Goal: Transaction & Acquisition: Purchase product/service

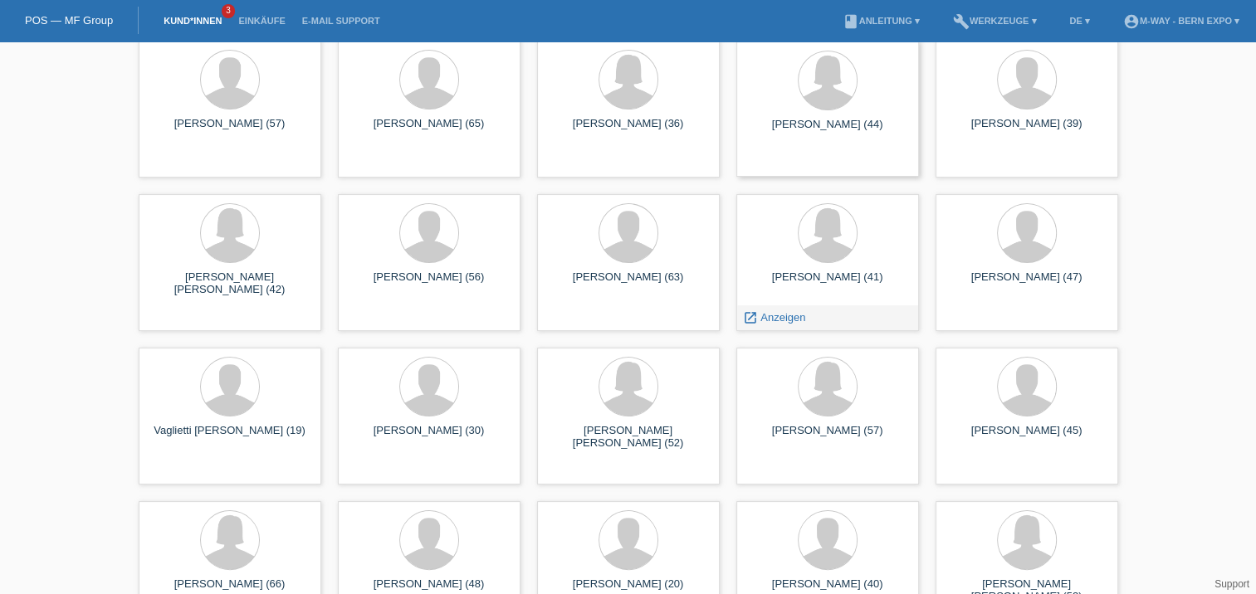
scroll to position [292, 0]
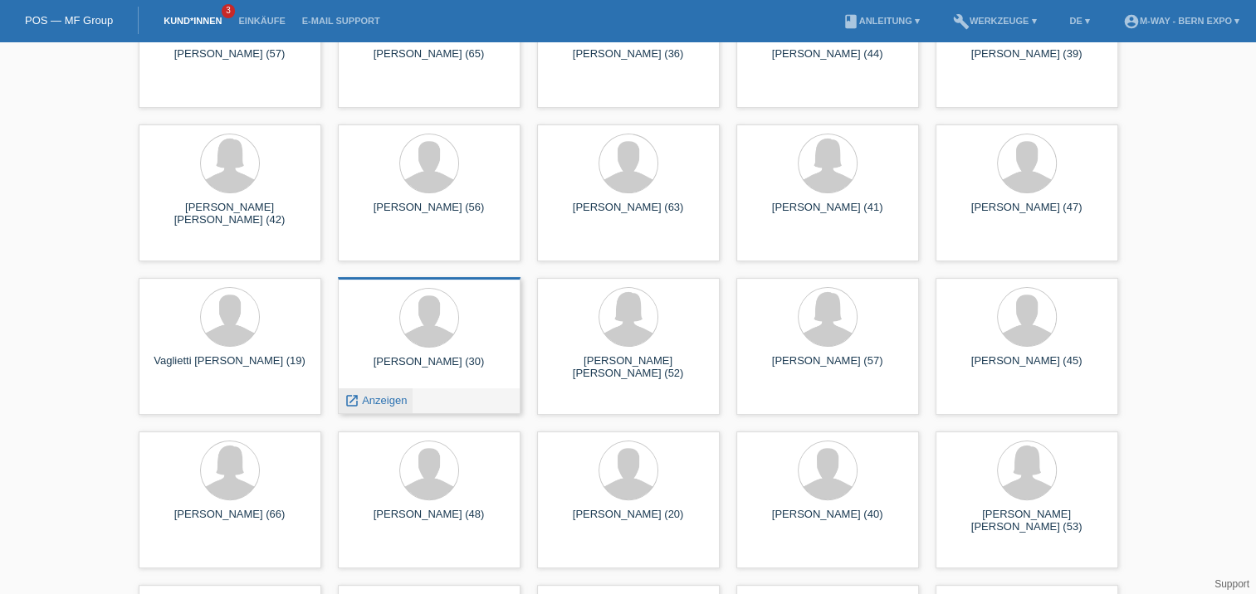
click at [385, 393] on div "launch Anzeigen" at bounding box center [376, 401] width 75 height 25
click at [370, 402] on span "Anzeigen" at bounding box center [384, 400] width 45 height 12
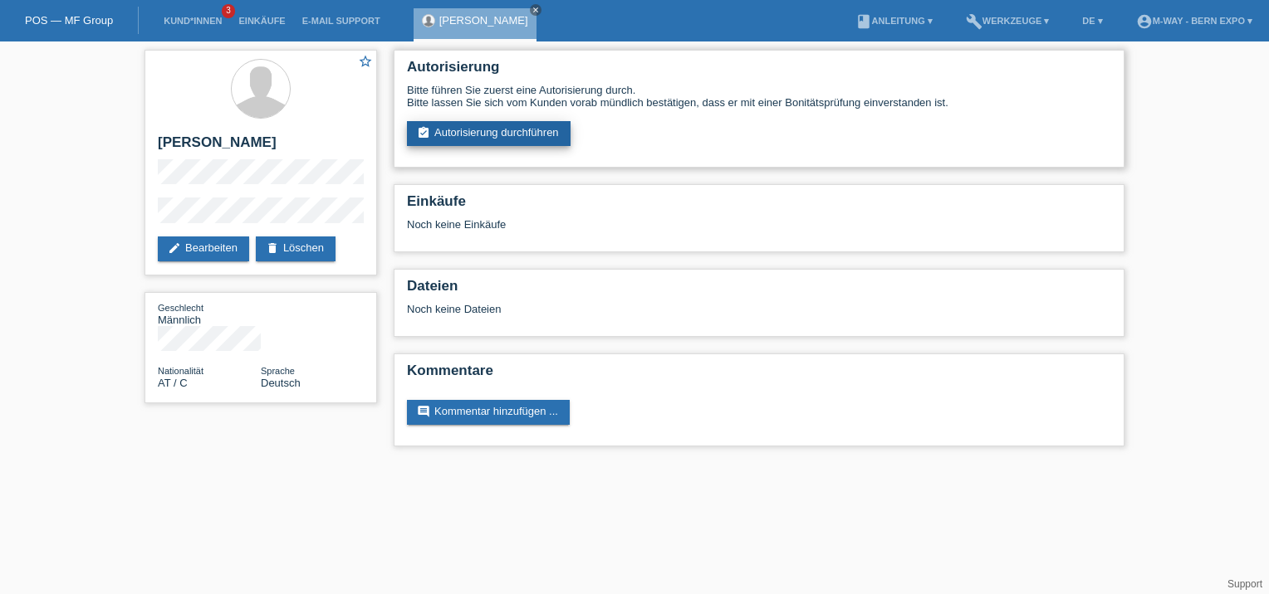
click at [508, 126] on link "assignment_turned_in Autorisierung durchführen" at bounding box center [489, 133] width 164 height 25
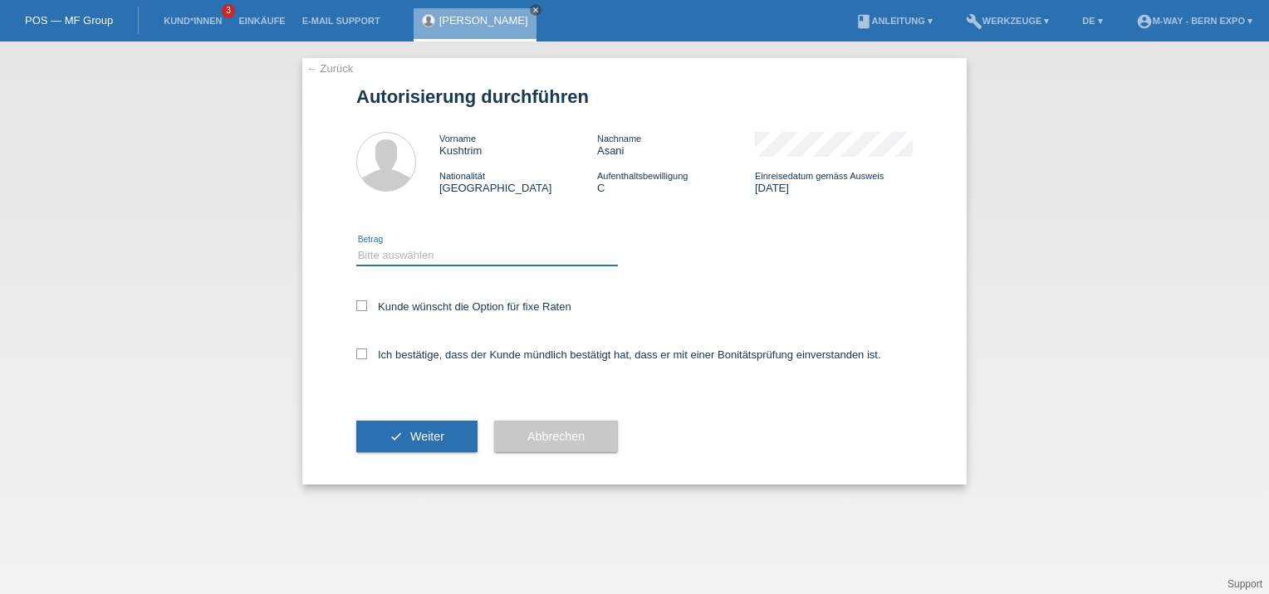
click at [445, 258] on select "Bitte auswählen CHF 1.00 - CHF 499.00 CHF 500.00 - CHF 1'999.00 CHF 2'000.00 - …" at bounding box center [487, 256] width 262 height 20
select select "3"
click at [356, 246] on select "Bitte auswählen CHF 1.00 - CHF 499.00 CHF 500.00 - CHF 1'999.00 CHF 2'000.00 - …" at bounding box center [487, 256] width 262 height 20
click at [356, 352] on icon at bounding box center [361, 354] width 11 height 11
click at [356, 352] on input "Ich bestätige, dass der Kunde mündlich bestätigt hat, dass er mit einer Bonität…" at bounding box center [361, 354] width 11 height 11
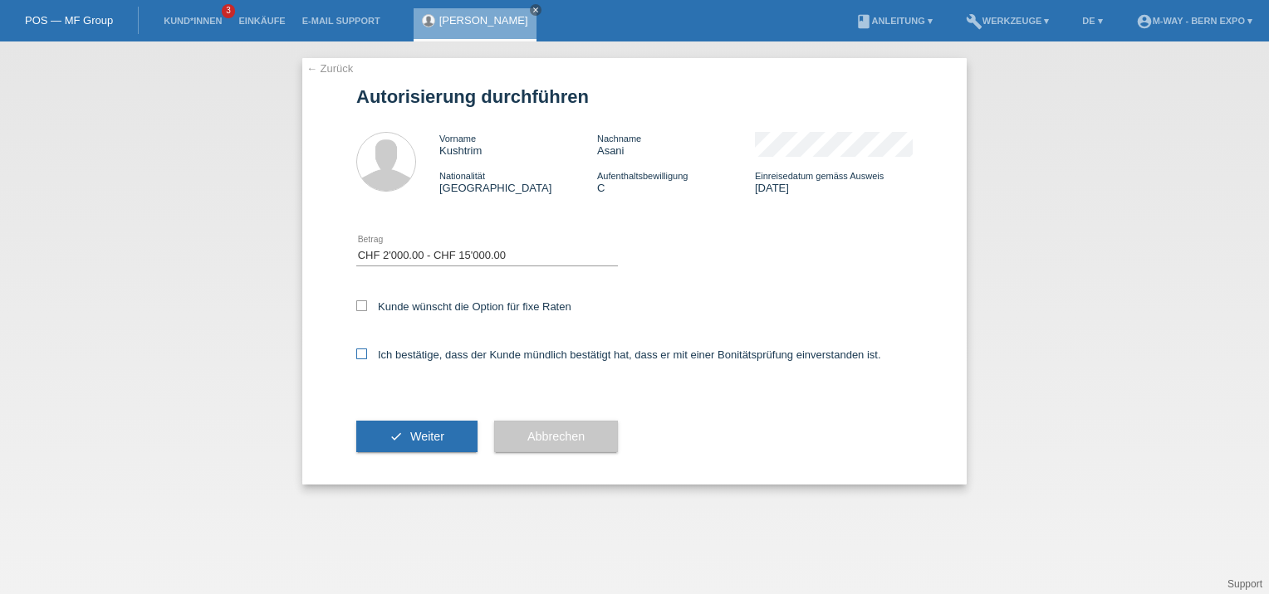
checkbox input "true"
click at [453, 442] on button "check Weiter" at bounding box center [416, 437] width 121 height 32
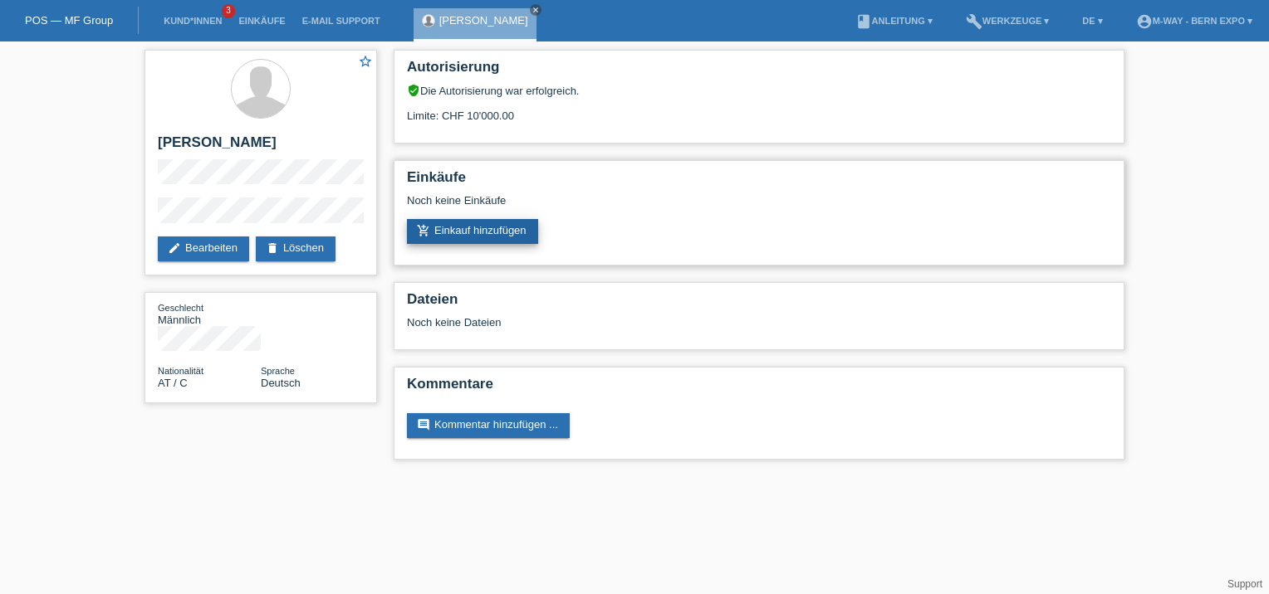
click at [524, 232] on link "add_shopping_cart Einkauf hinzufügen" at bounding box center [472, 231] width 131 height 25
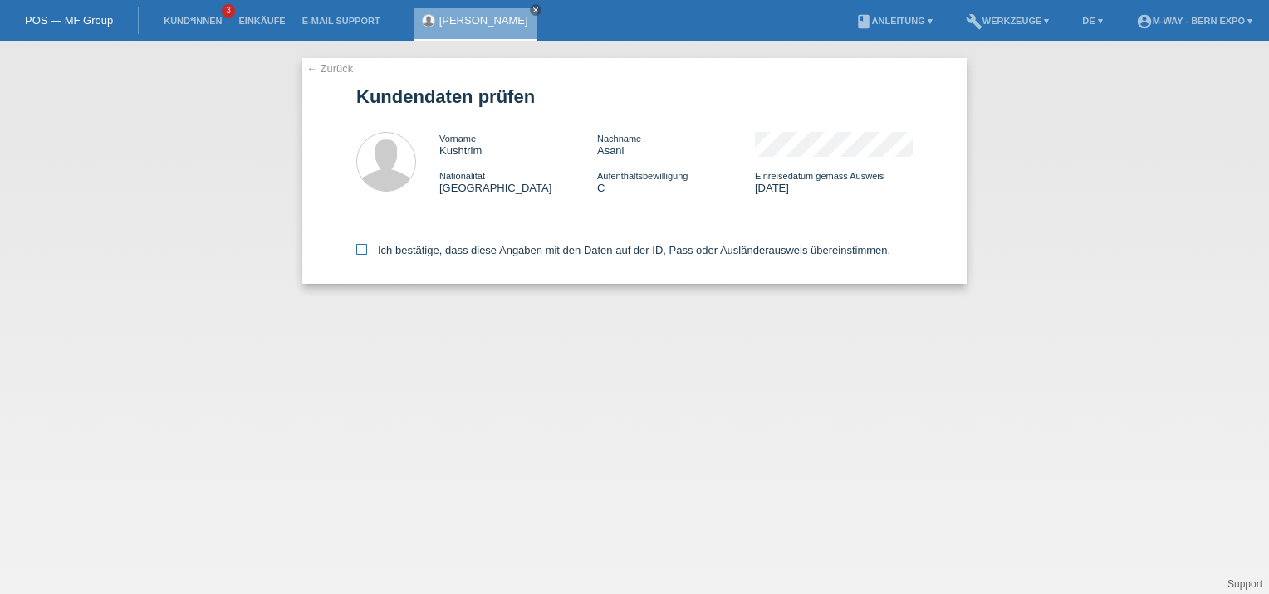
click at [366, 247] on icon at bounding box center [361, 249] width 11 height 11
click at [366, 247] on input "Ich bestätige, dass diese Angaben mit den Daten auf der ID, Pass oder Ausländer…" at bounding box center [361, 249] width 11 height 11
checkbox input "true"
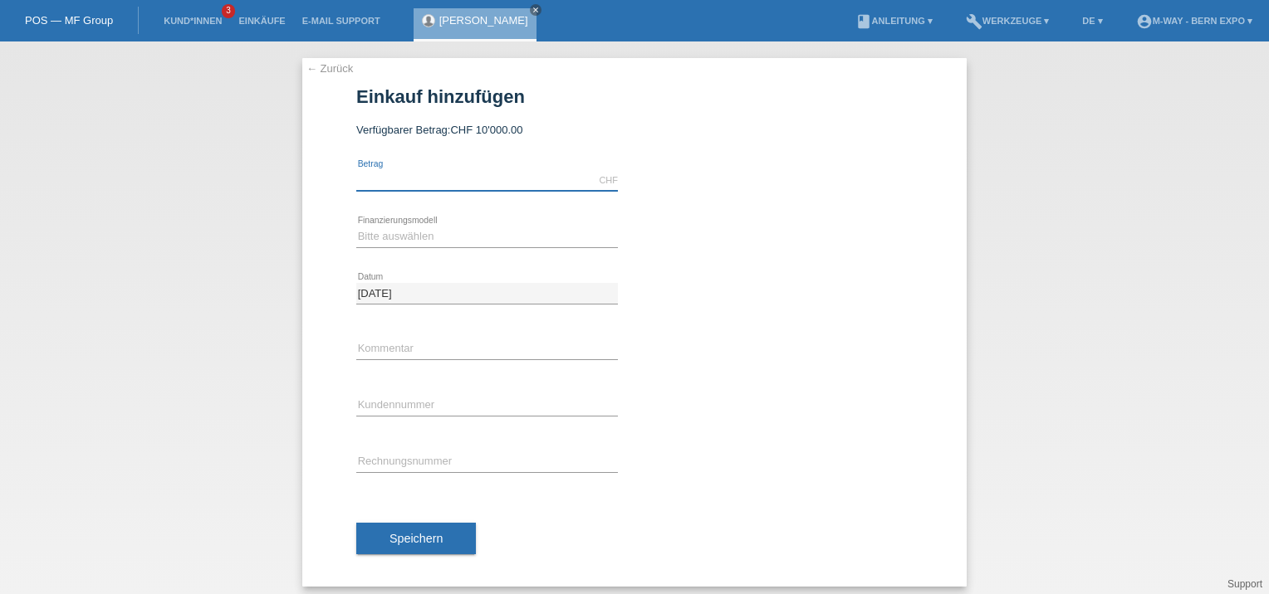
click at [497, 176] on input "text" at bounding box center [487, 180] width 262 height 21
type input "3654.15"
click at [425, 237] on select "Bitte auswählen Fixe Raten Kauf auf Rechnung mit Teilzahlungsoption" at bounding box center [487, 237] width 262 height 20
select select "77"
click at [356, 227] on select "Bitte auswählen Fixe Raten Kauf auf Rechnung mit Teilzahlungsoption" at bounding box center [487, 237] width 262 height 20
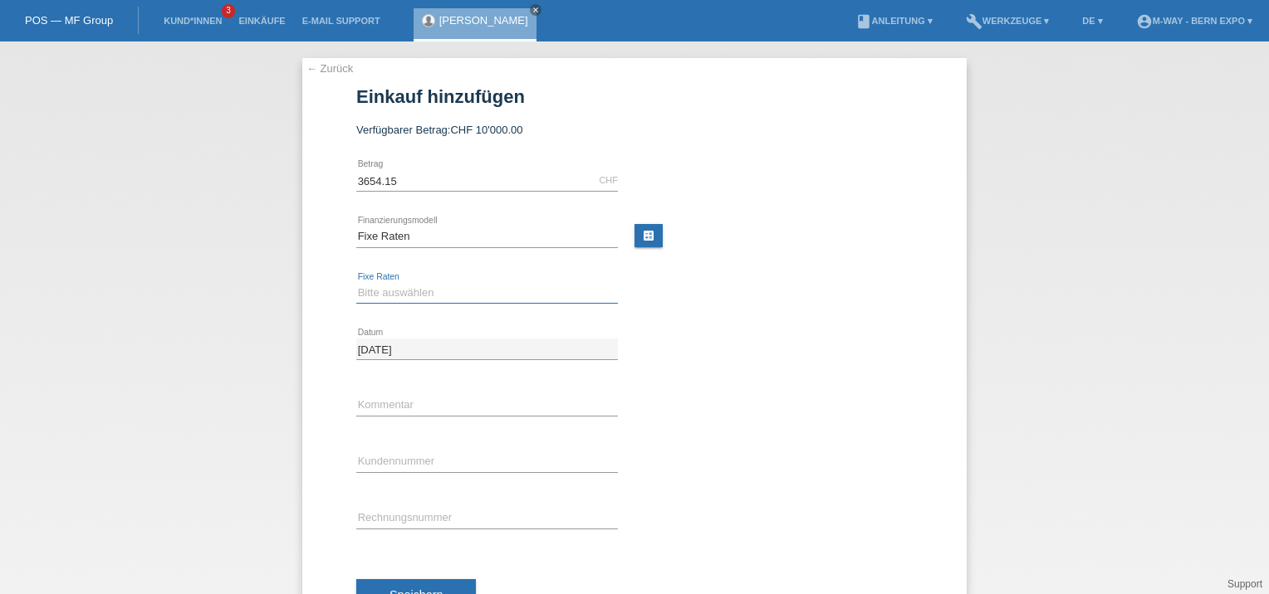
click at [428, 296] on select "Bitte auswählen 4 Raten 5 Raten 6 Raten 7 Raten 8 Raten 9 Raten 10 Raten 11 Rat…" at bounding box center [487, 293] width 262 height 20
select select "202"
click at [356, 283] on select "Bitte auswählen 4 Raten 5 Raten 6 Raten 7 Raten 8 Raten 9 Raten 10 Raten 11 Rat…" at bounding box center [487, 293] width 262 height 20
click at [420, 513] on input "text" at bounding box center [487, 518] width 262 height 21
click at [368, 462] on input "text" at bounding box center [487, 462] width 262 height 21
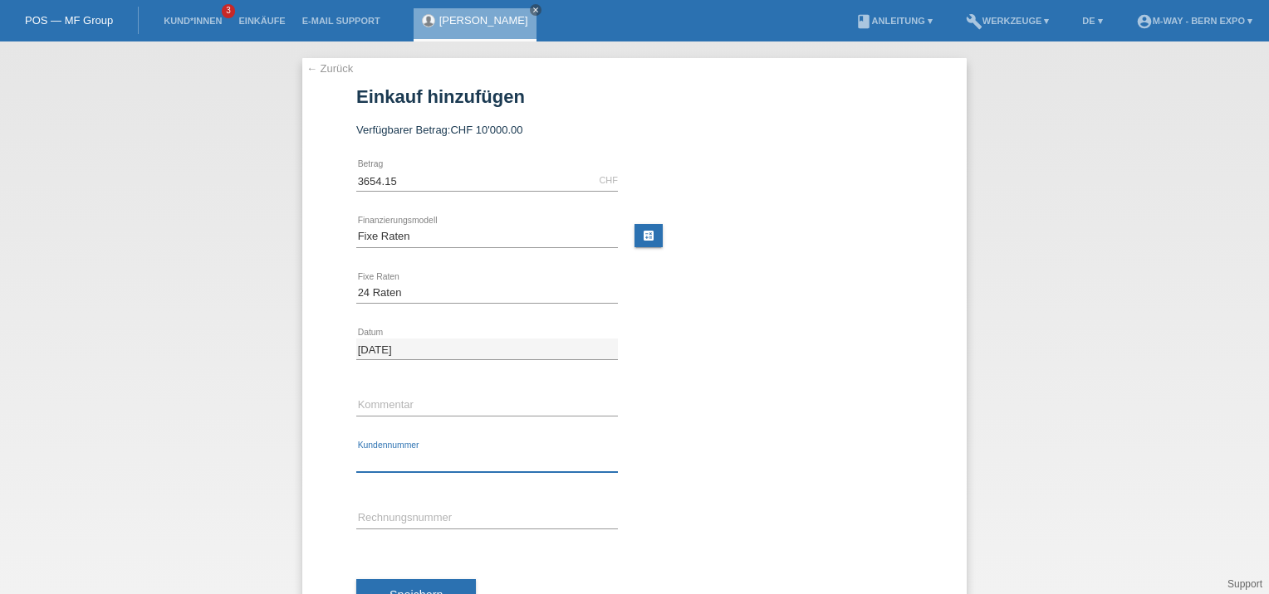
type input "K"
click at [433, 521] on input "text" at bounding box center [487, 518] width 262 height 21
type input "19510"
click at [457, 469] on input "text" at bounding box center [487, 462] width 262 height 21
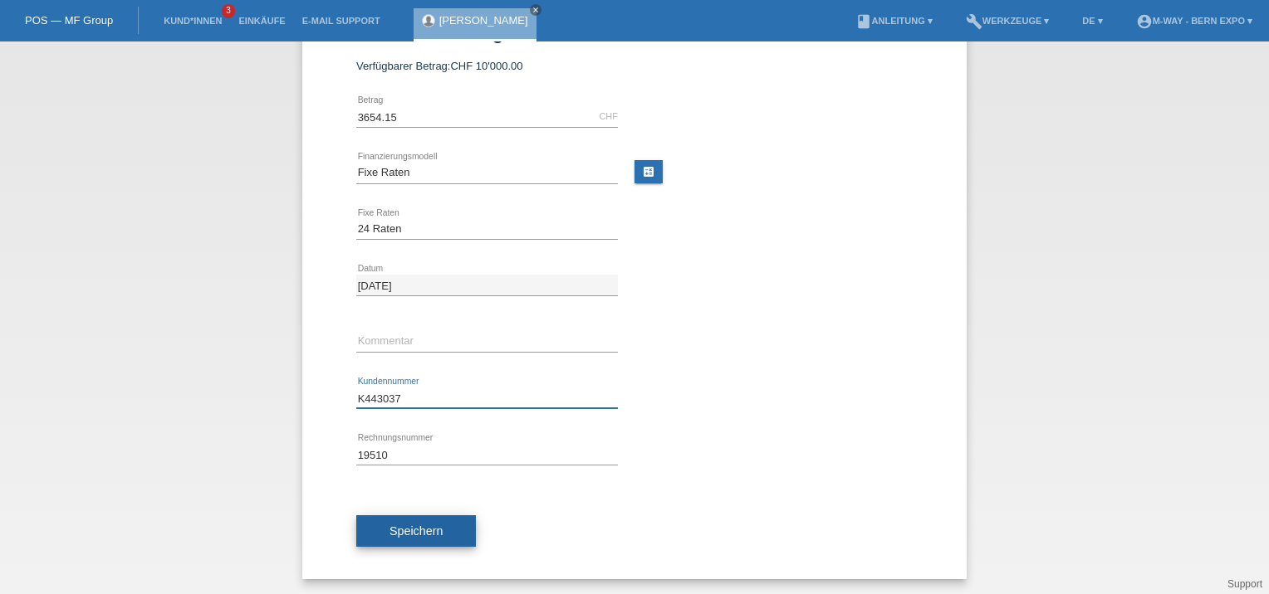
type input "K443037"
click at [412, 525] on span "Speichern" at bounding box center [415, 531] width 53 height 13
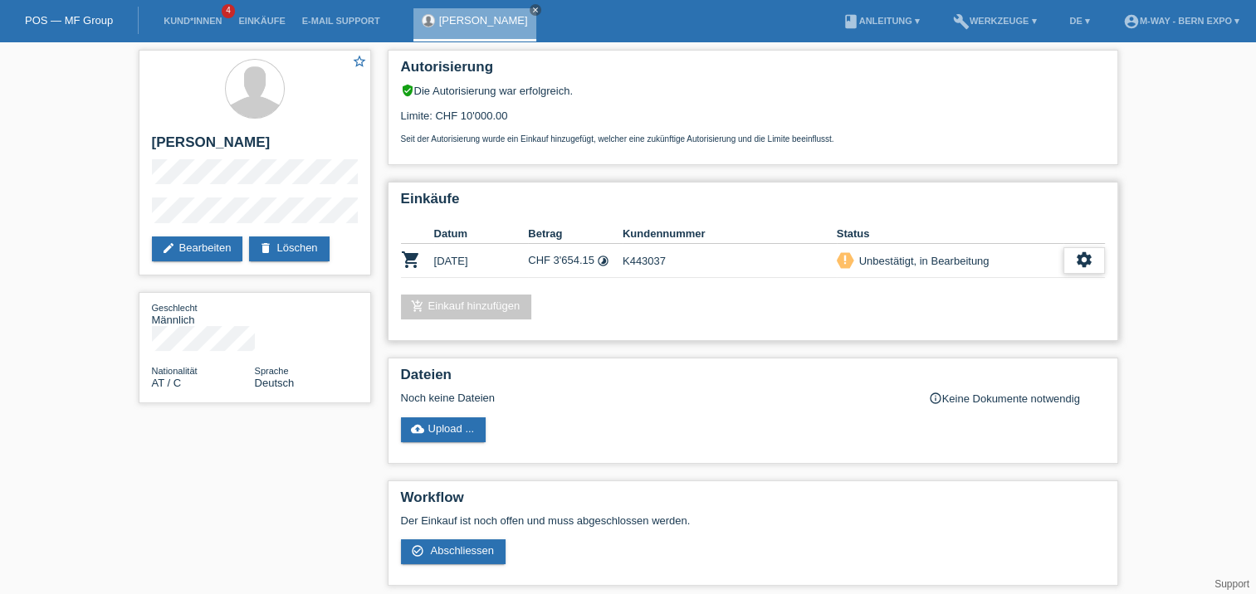
click at [1068, 252] on div "settings" at bounding box center [1085, 260] width 42 height 27
click at [959, 340] on span "Abschliessen" at bounding box center [971, 336] width 69 height 20
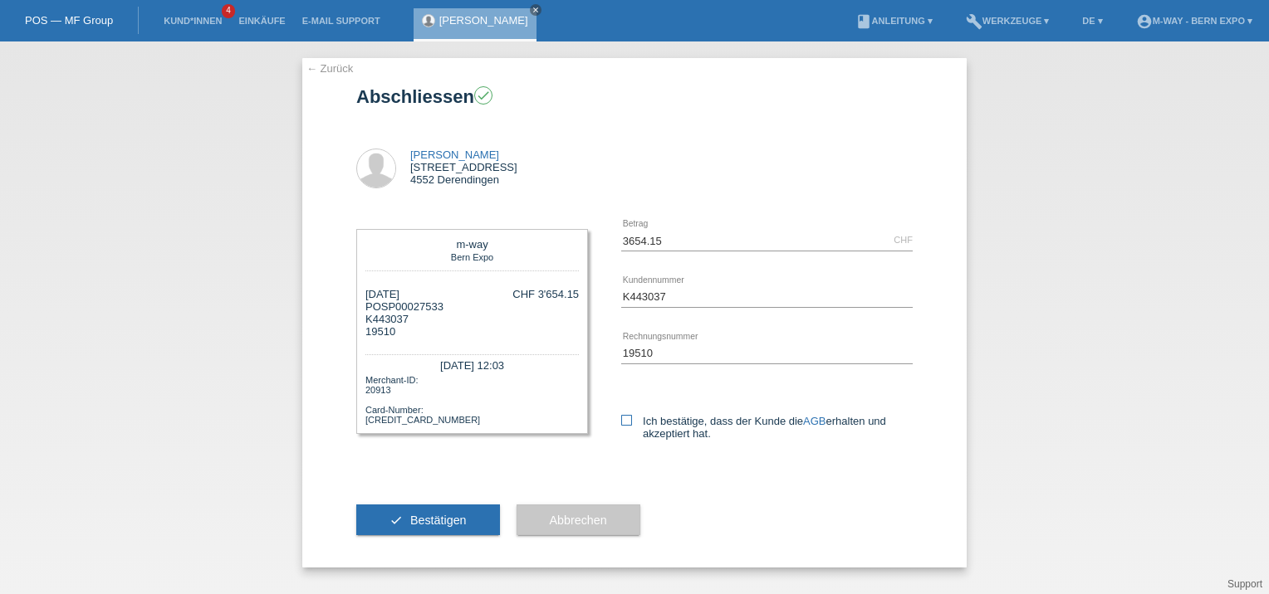
click at [629, 424] on icon at bounding box center [626, 420] width 11 height 11
click at [629, 424] on input "Ich bestätige, dass der Kunde die AGB erhalten und akzeptiert hat." at bounding box center [626, 420] width 11 height 11
checkbox input "true"
click at [408, 518] on button "check Bestätigen" at bounding box center [428, 521] width 144 height 32
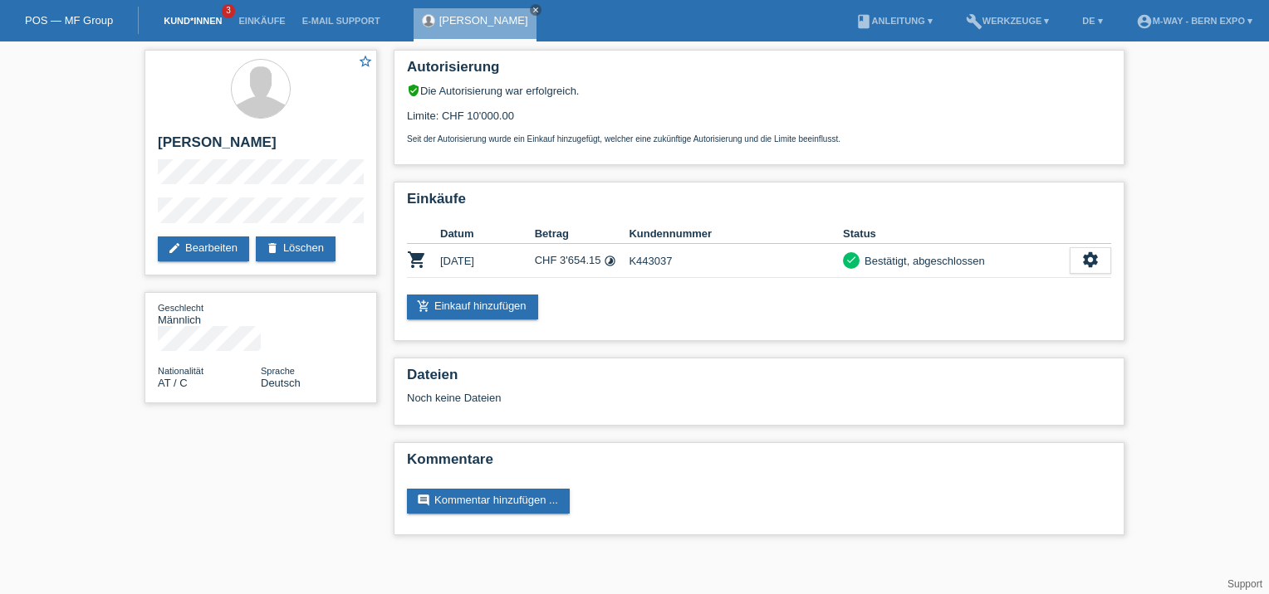
click at [220, 23] on link "Kund*innen" at bounding box center [192, 21] width 75 height 10
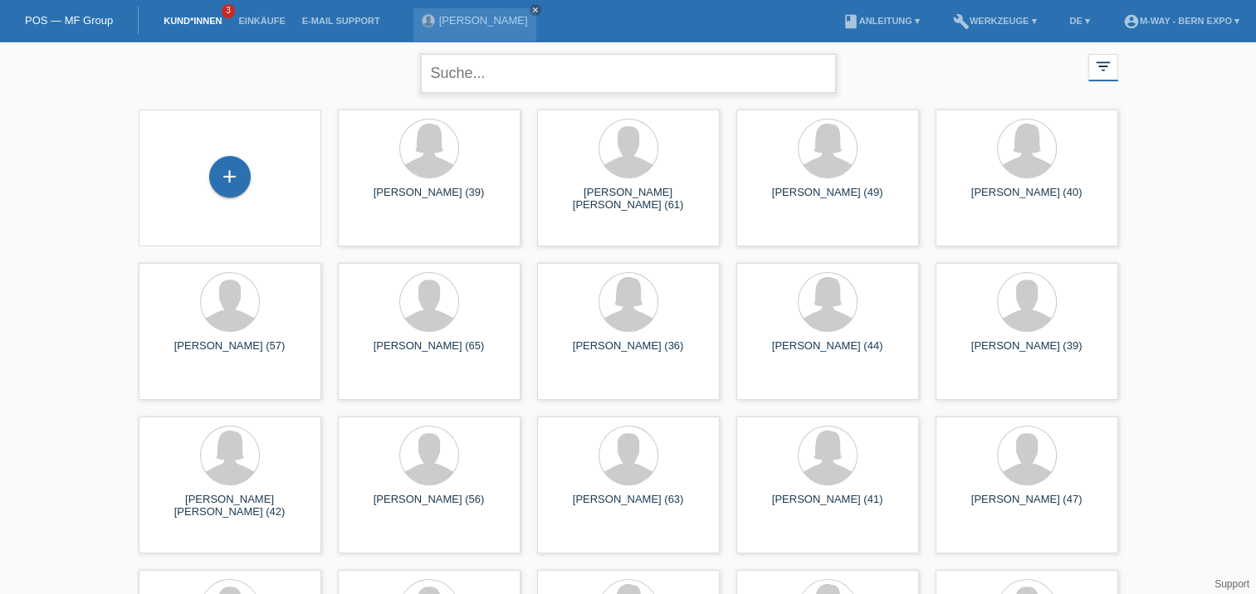
click at [540, 82] on input "text" at bounding box center [628, 73] width 415 height 39
type input "schmutz"
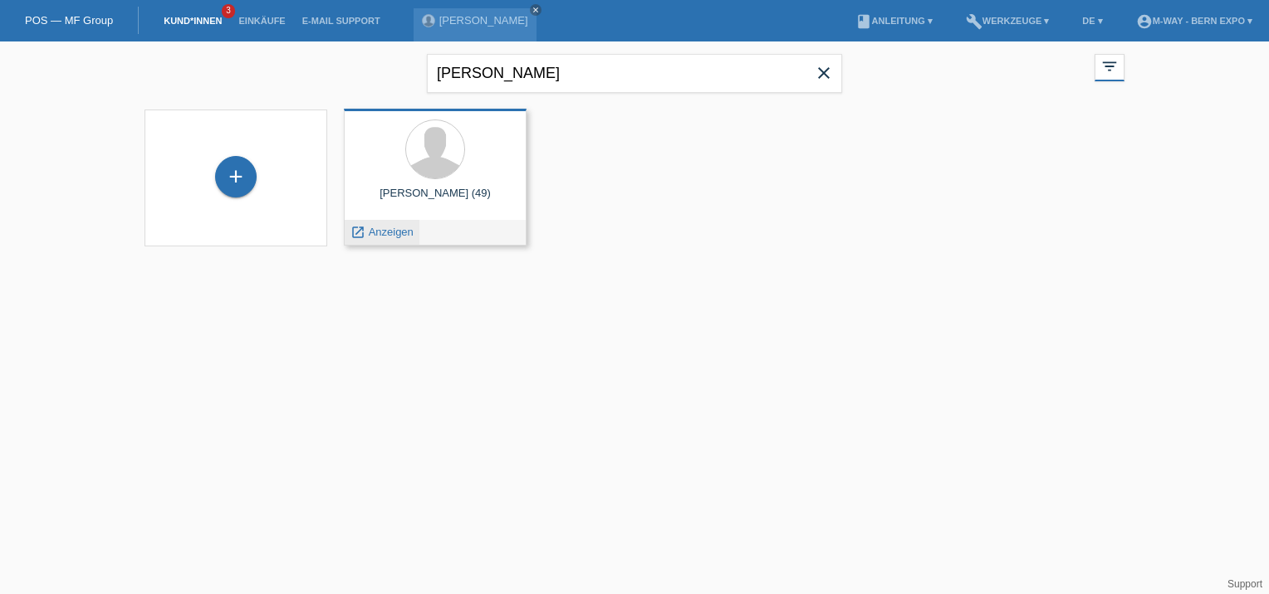
click at [399, 233] on span "Anzeigen" at bounding box center [391, 232] width 45 height 12
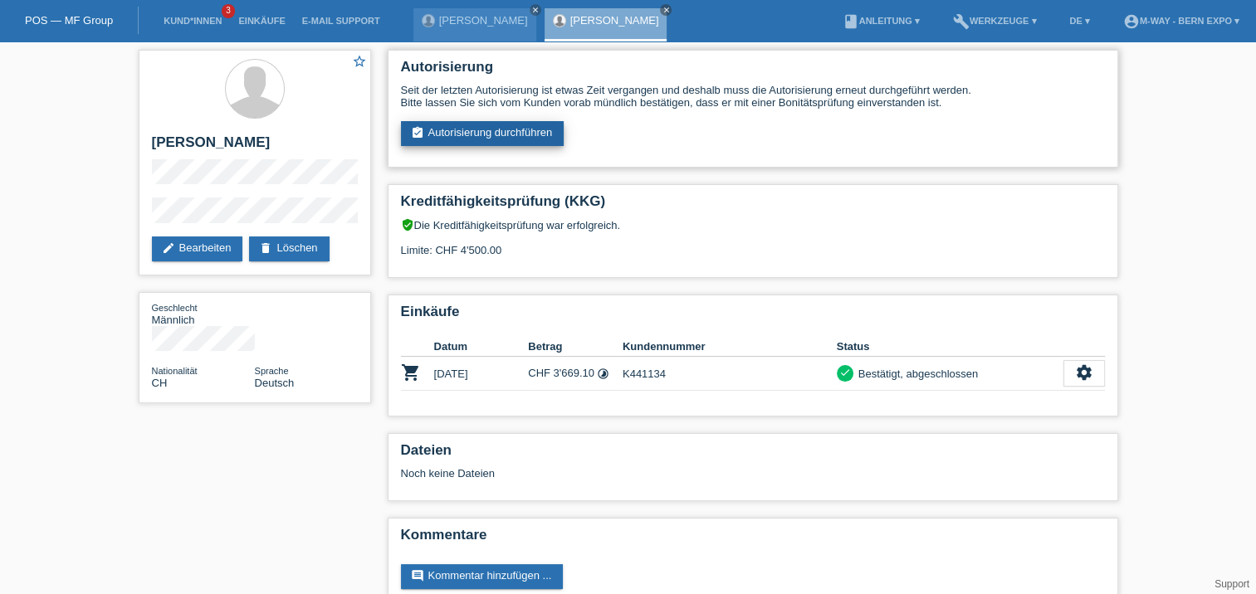
click at [506, 129] on link "assignment_turned_in Autorisierung durchführen" at bounding box center [483, 133] width 164 height 25
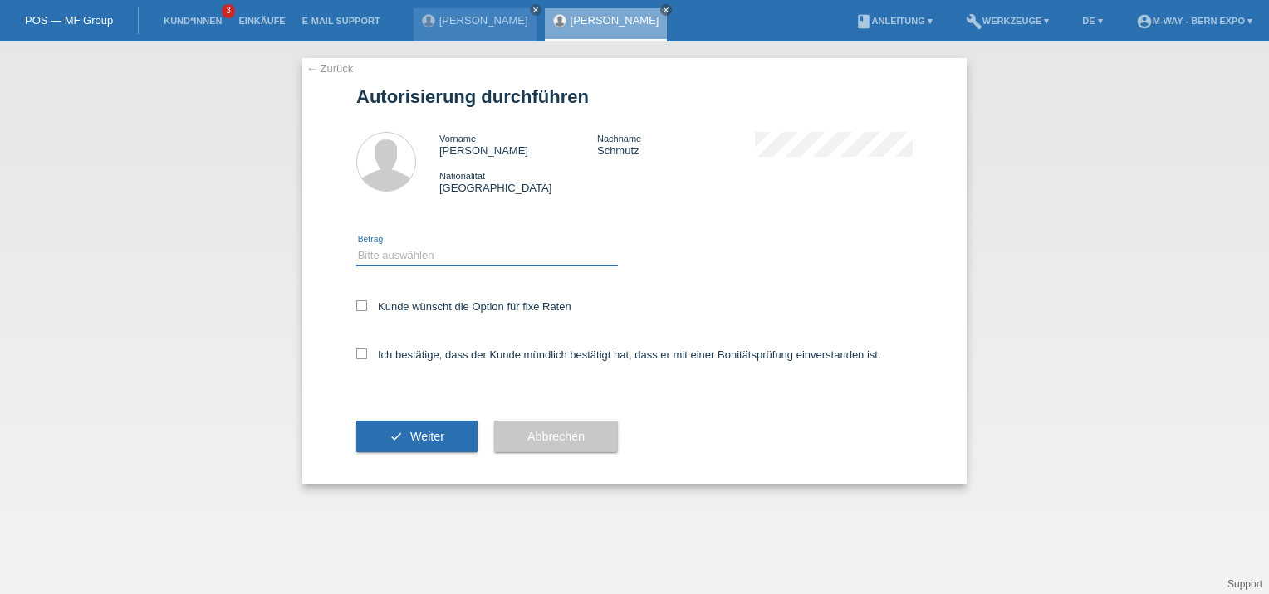
click at [452, 254] on select "Bitte auswählen CHF 1.00 - CHF 499.00 CHF 500.00 - CHF 1'999.00 CHF 2'000.00 - …" at bounding box center [487, 256] width 262 height 20
select select "3"
click at [356, 246] on select "Bitte auswählen CHF 1.00 - CHF 499.00 CHF 500.00 - CHF 1'999.00 CHF 2'000.00 - …" at bounding box center [487, 256] width 262 height 20
click at [360, 349] on icon at bounding box center [361, 354] width 11 height 11
click at [360, 349] on input "Ich bestätige, dass der Kunde mündlich bestätigt hat, dass er mit einer Bonität…" at bounding box center [361, 354] width 11 height 11
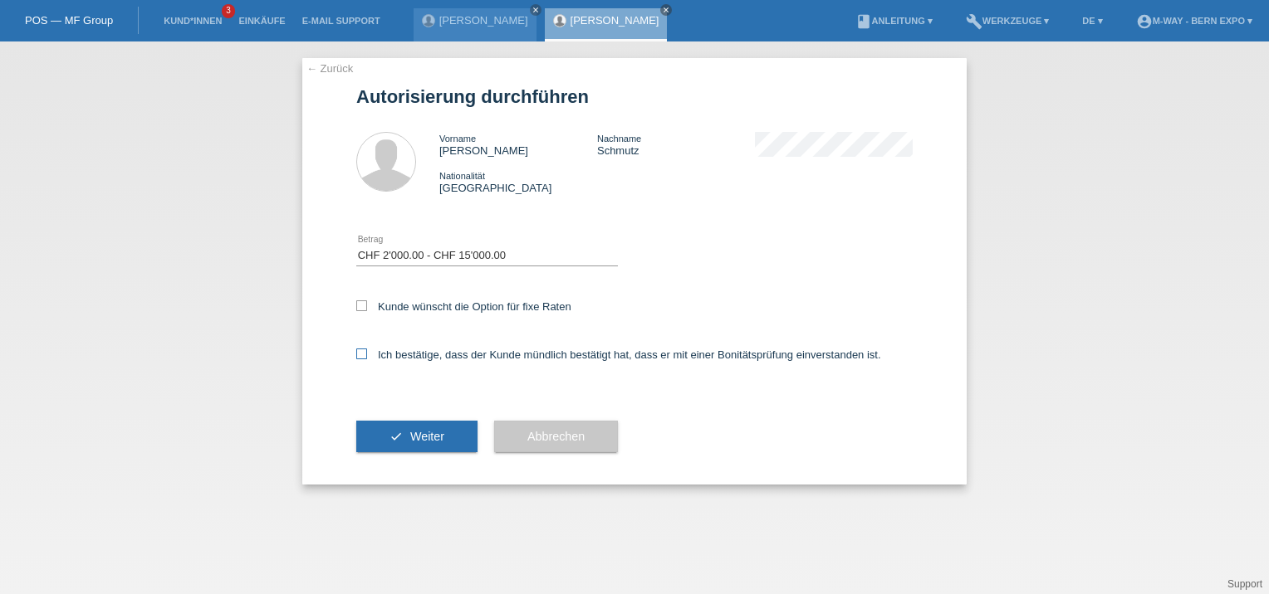
checkbox input "true"
click at [410, 432] on span "Weiter" at bounding box center [427, 436] width 34 height 13
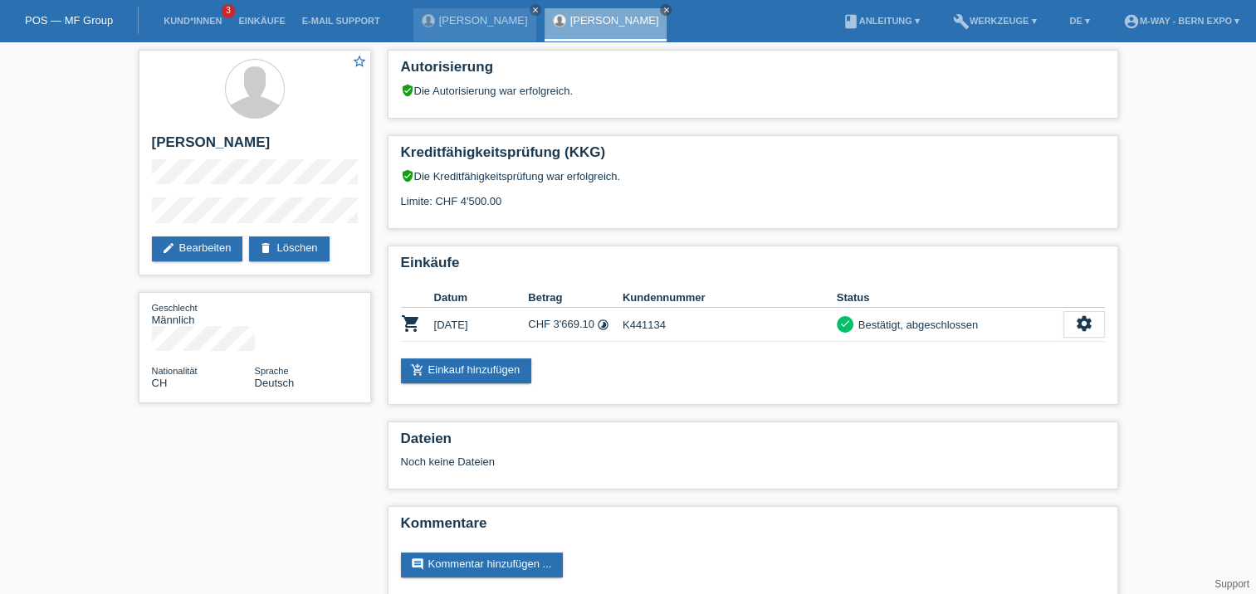
click at [758, 490] on div "Autorisierung verified_user Die Autorisierung war erfolgreich. Kreditfähigkeits…" at bounding box center [752, 329] width 747 height 575
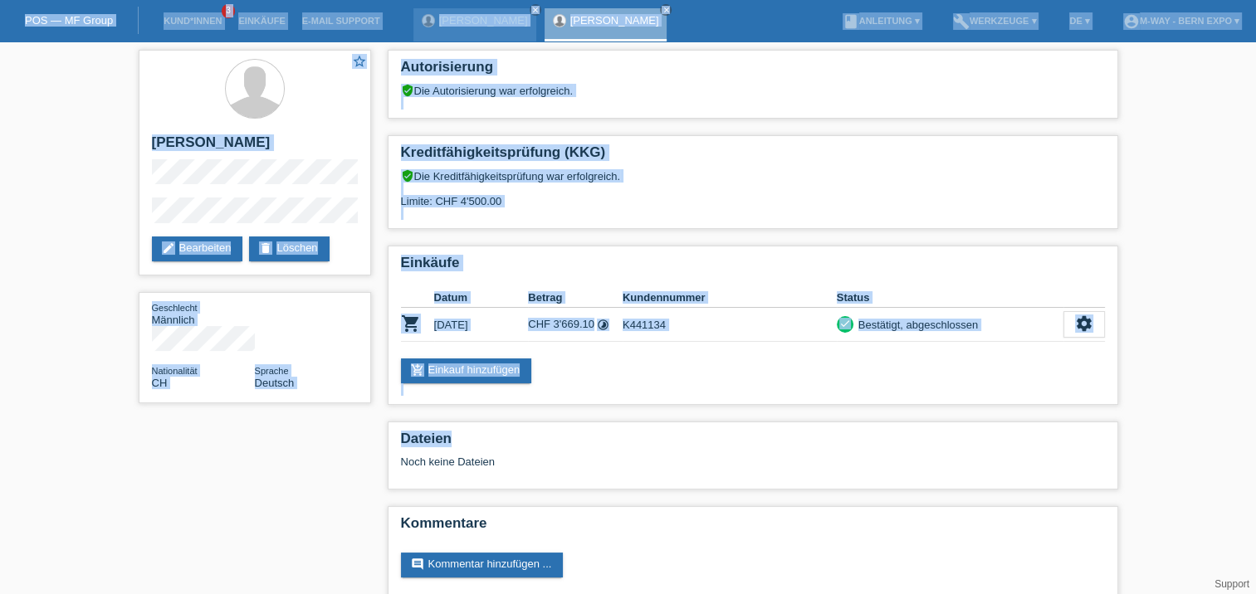
drag, startPoint x: 7, startPoint y: 9, endPoint x: 1260, endPoint y: 444, distance: 1327.0
click at [1255, 444] on html "POS — MF Group Kund*innen 3 Einkäufe E-Mail Support [PERSON_NAME] close close" at bounding box center [628, 308] width 1256 height 616
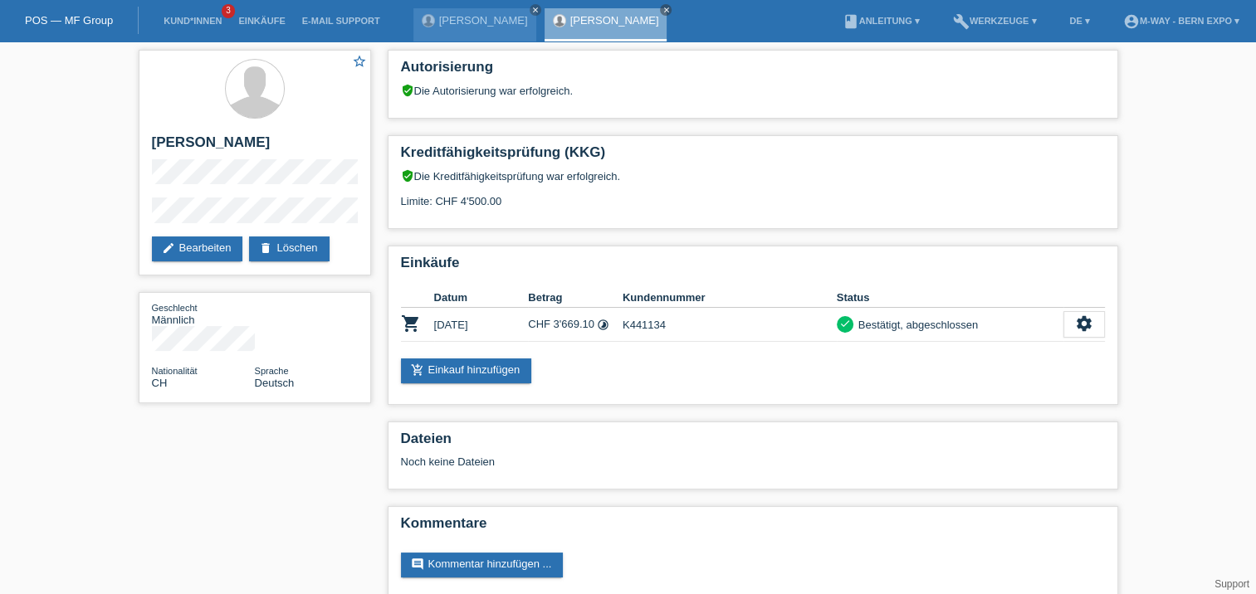
drag, startPoint x: 1260, startPoint y: 444, endPoint x: 1214, endPoint y: 472, distance: 54.0
click at [1214, 472] on div "star_border [PERSON_NAME] edit Bearbeiten delete Löschen Geschlecht Männlich Na…" at bounding box center [628, 329] width 1256 height 575
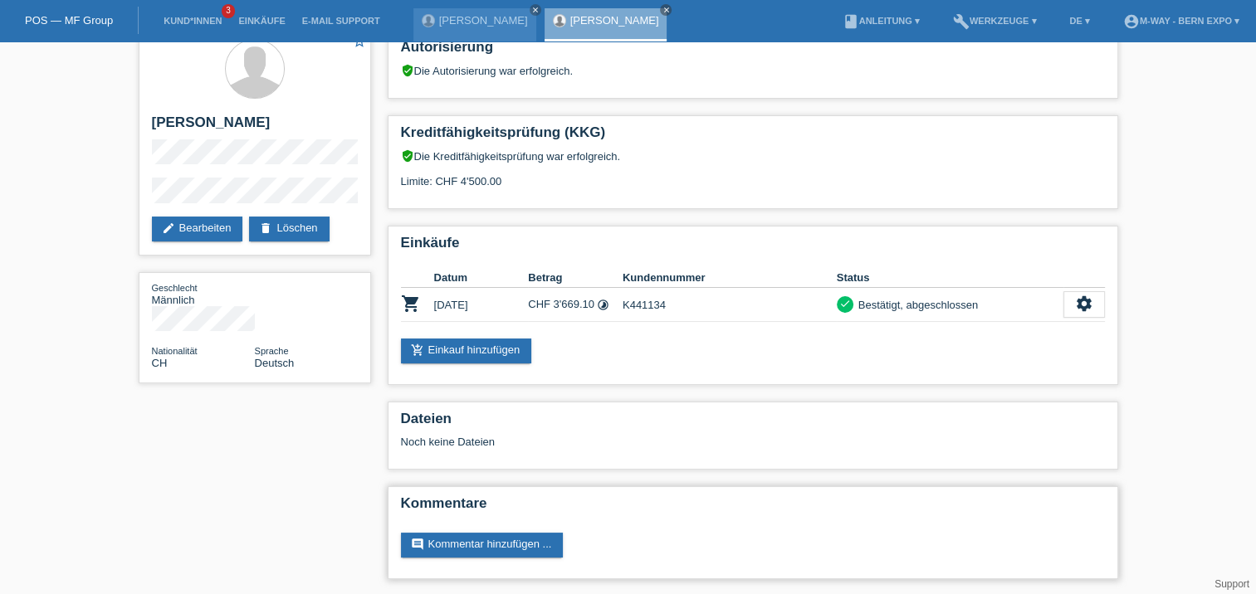
click at [745, 512] on h2 "Kommentare" at bounding box center [753, 508] width 704 height 25
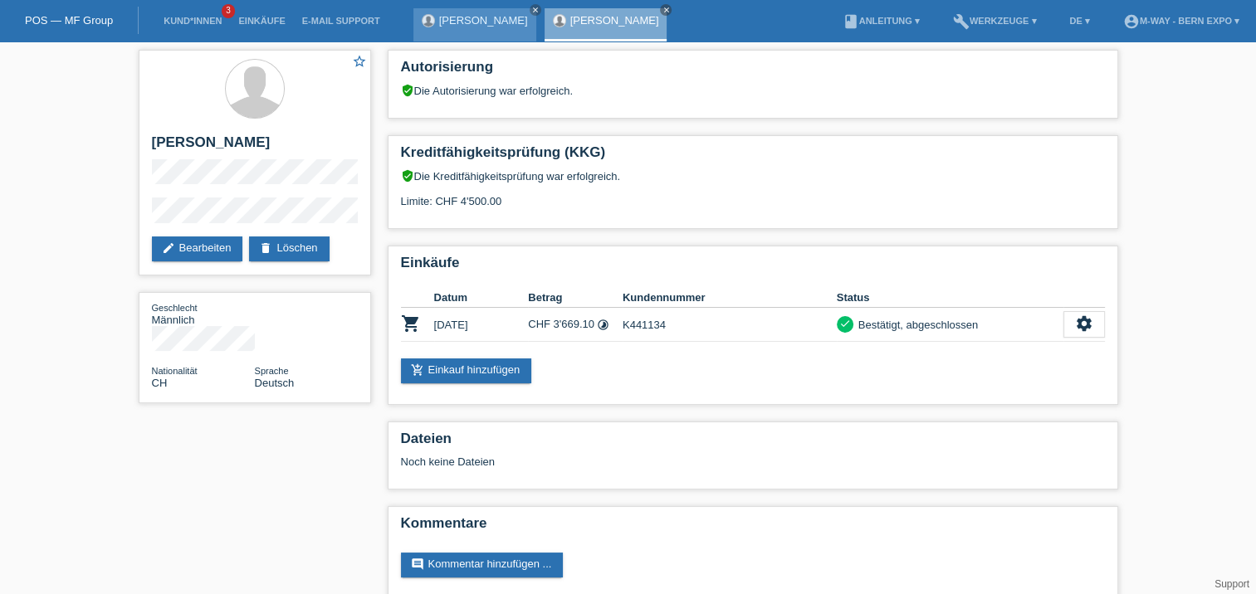
click at [487, 23] on link "[PERSON_NAME]" at bounding box center [483, 20] width 89 height 12
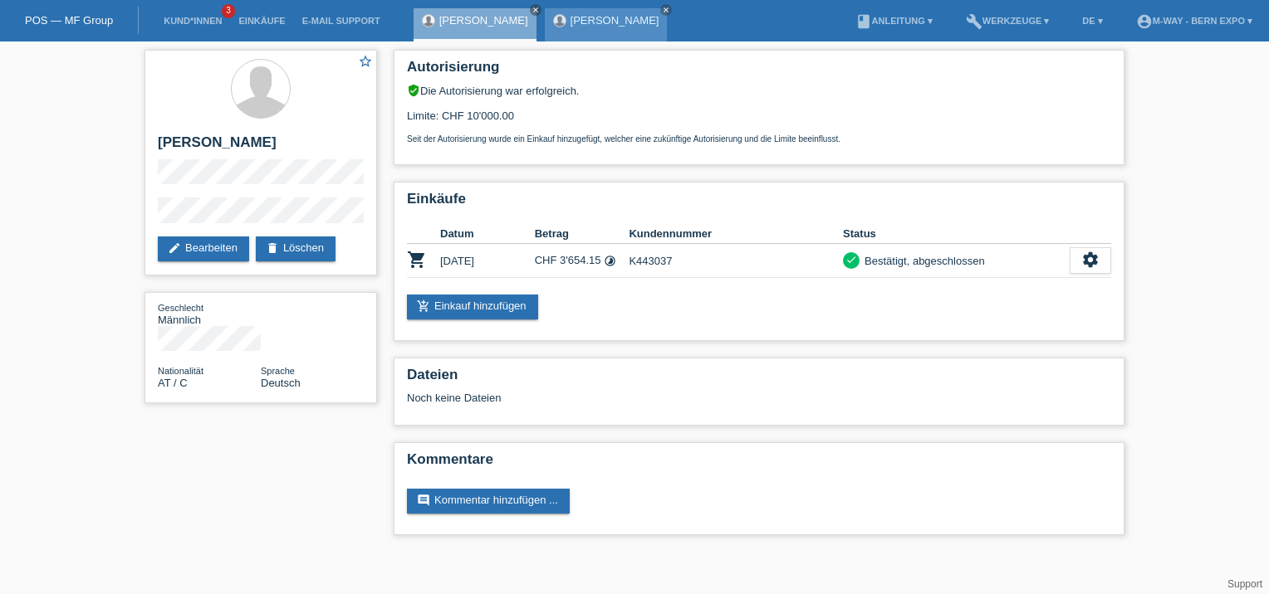
click at [569, 10] on div "[PERSON_NAME] close" at bounding box center [606, 24] width 123 height 33
click at [570, 21] on link "[PERSON_NAME]" at bounding box center [614, 20] width 89 height 12
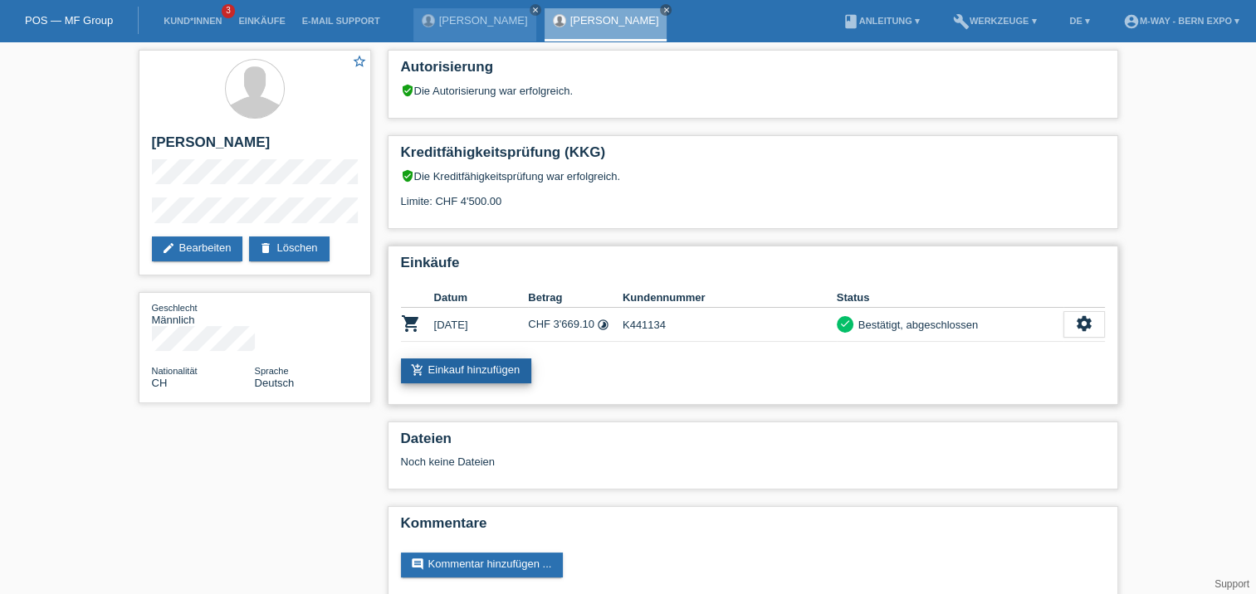
click at [496, 364] on link "add_shopping_cart Einkauf hinzufügen" at bounding box center [466, 371] width 131 height 25
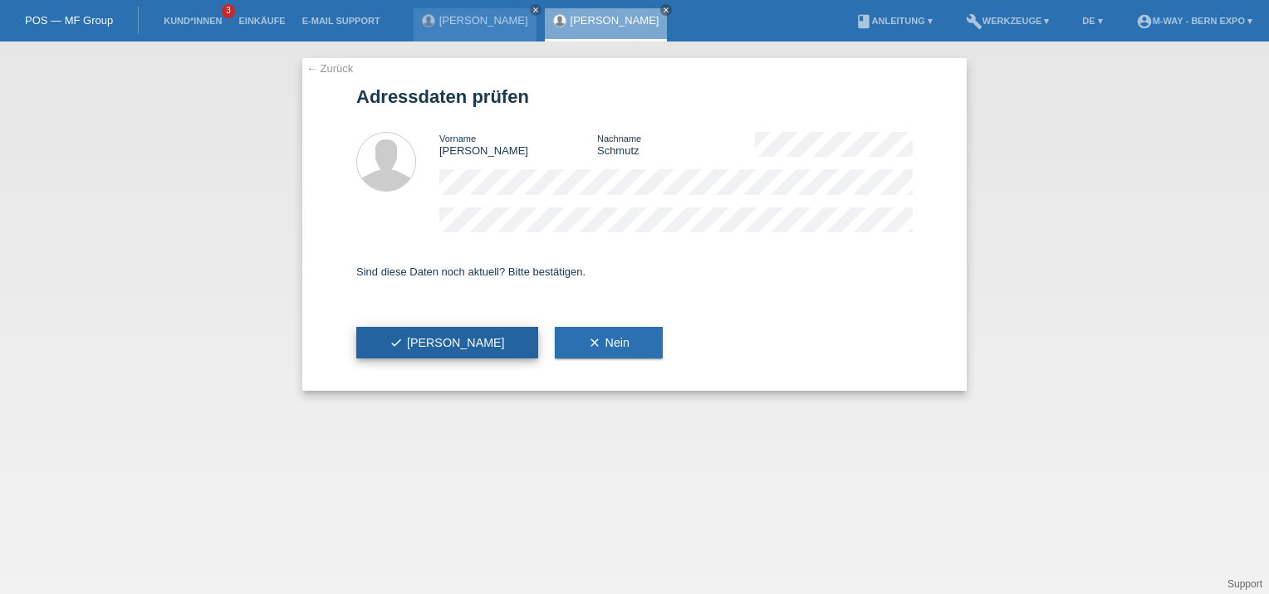
click at [424, 342] on button "check Ja" at bounding box center [447, 343] width 182 height 32
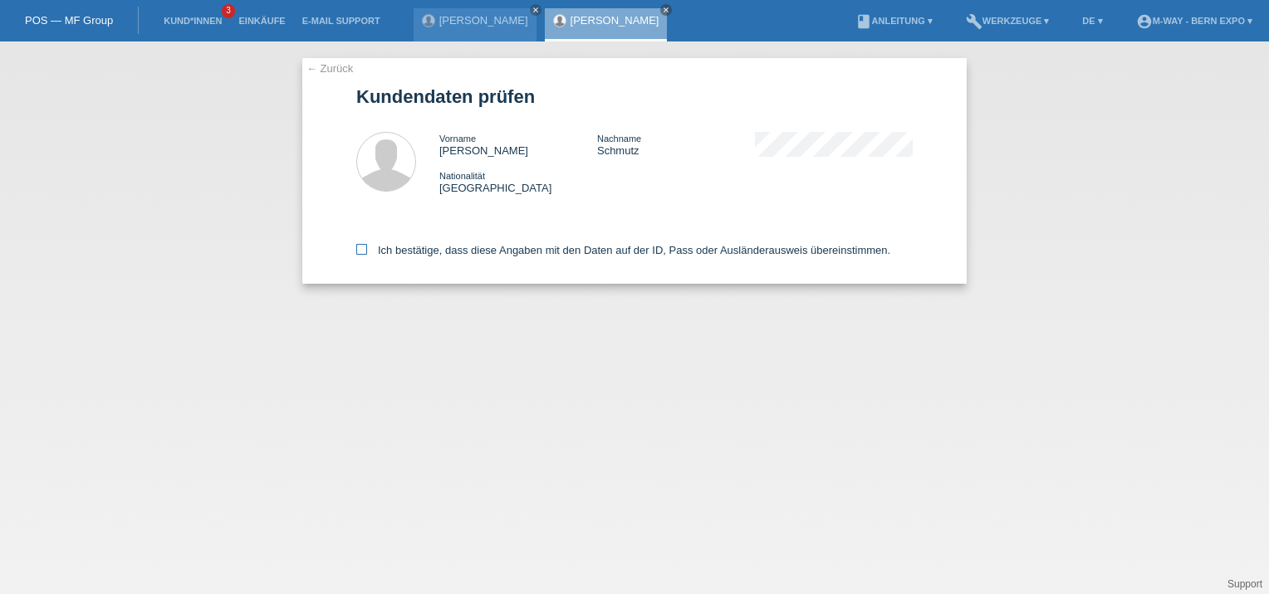
click at [356, 252] on icon at bounding box center [361, 249] width 11 height 11
click at [356, 252] on input "Ich bestätige, dass diese Angaben mit den Daten auf der ID, Pass oder Ausländer…" at bounding box center [361, 249] width 11 height 11
checkbox input "true"
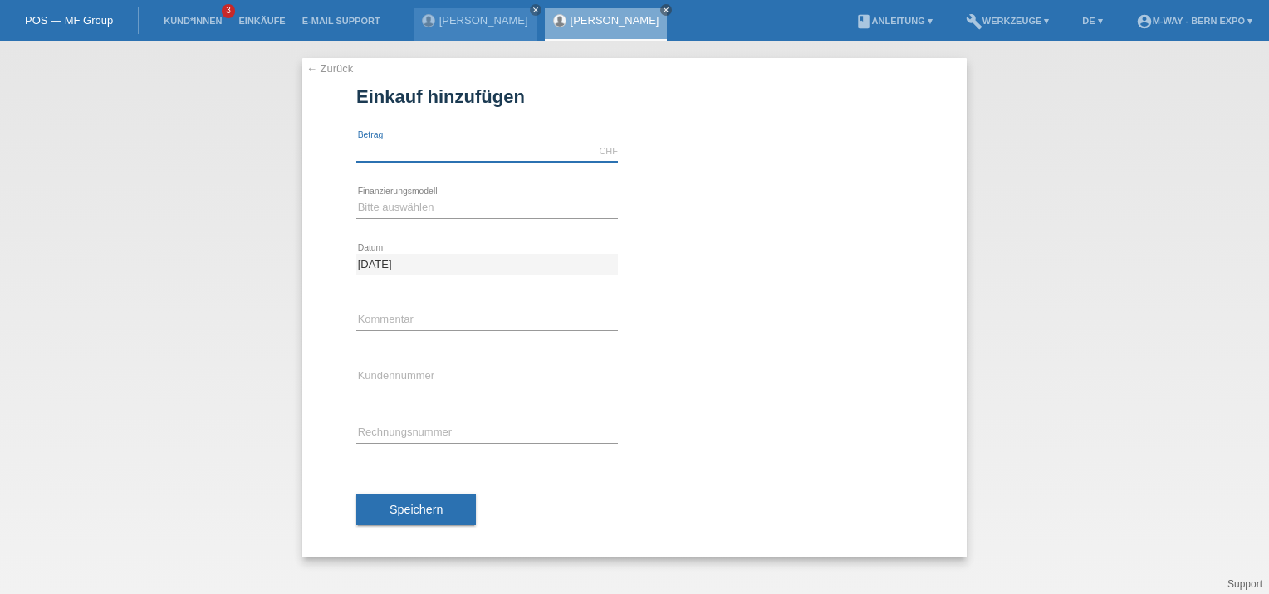
click at [516, 144] on input "text" at bounding box center [487, 151] width 262 height 21
click at [678, 513] on div "Speichern" at bounding box center [634, 510] width 556 height 96
click at [372, 148] on input "36.00" at bounding box center [487, 151] width 262 height 21
type input "3648.90"
click at [461, 206] on select "Bitte auswählen Fixe Raten Kauf auf Rechnung mit Teilzahlungsoption" at bounding box center [487, 208] width 262 height 20
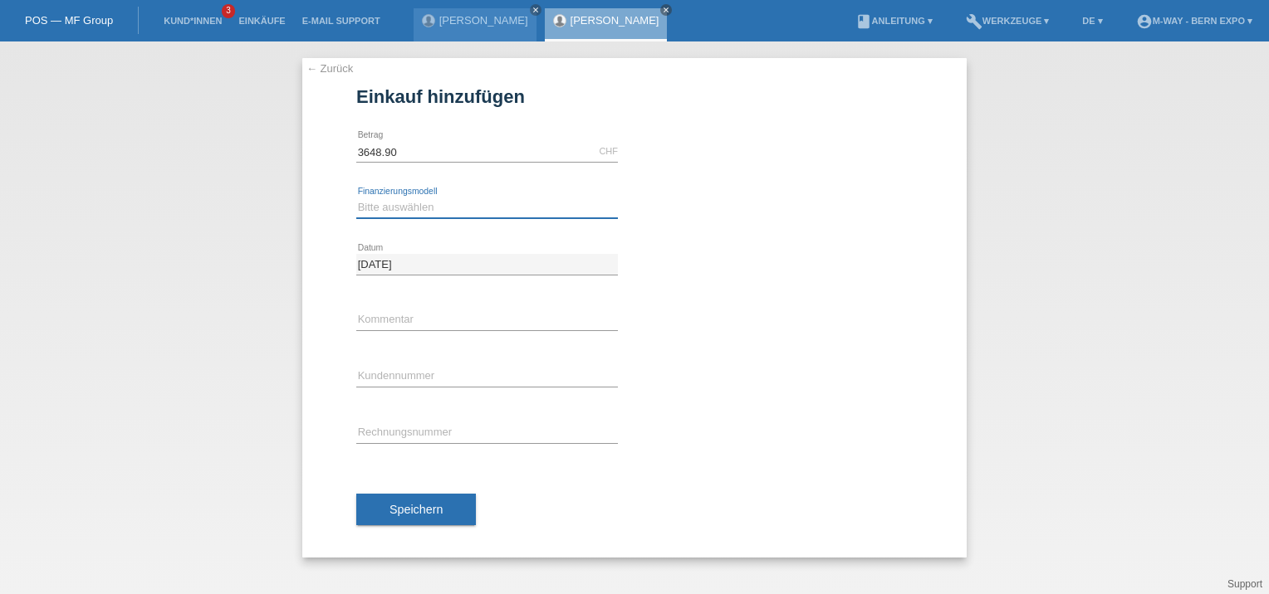
select select "77"
click at [356, 198] on select "Bitte auswählen Fixe Raten Kauf auf Rechnung mit Teilzahlungsoption" at bounding box center [487, 208] width 262 height 20
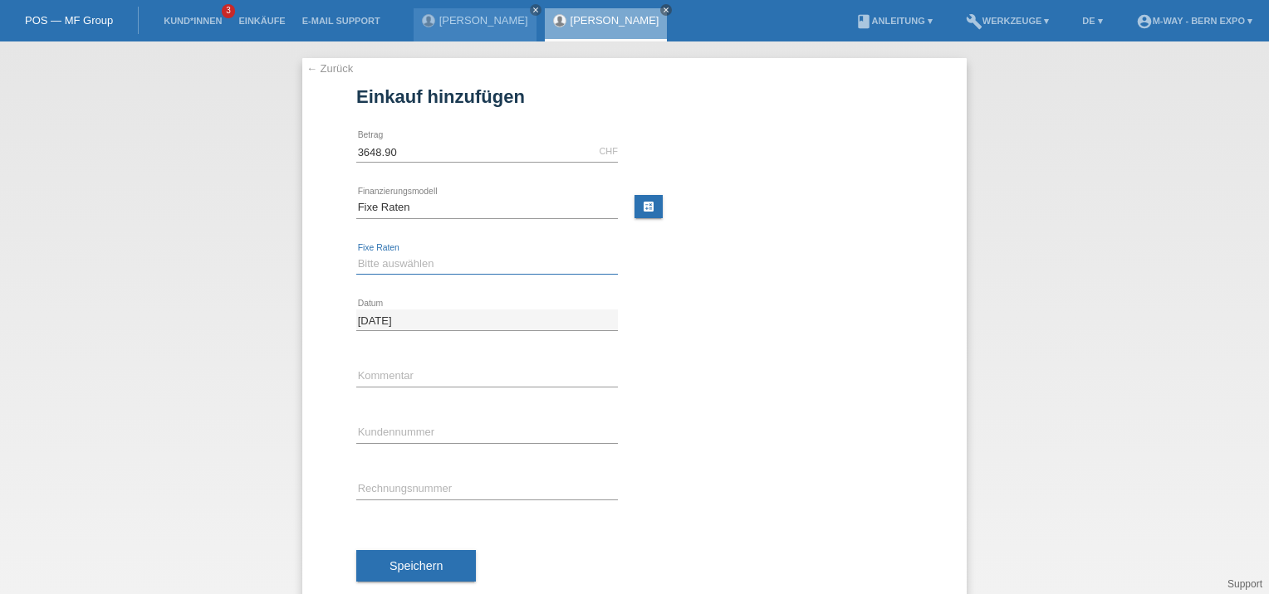
click at [428, 266] on select "Bitte auswählen 4 Raten 5 Raten 6 Raten 7 Raten 8 Raten 9 Raten 10 Raten 11 Rat…" at bounding box center [487, 264] width 262 height 20
select select "202"
click at [356, 254] on select "Bitte auswählen 4 Raten 5 Raten 6 Raten 7 Raten 8 Raten 9 Raten 10 Raten 11 Rat…" at bounding box center [487, 264] width 262 height 20
click at [438, 436] on input "text" at bounding box center [487, 433] width 262 height 21
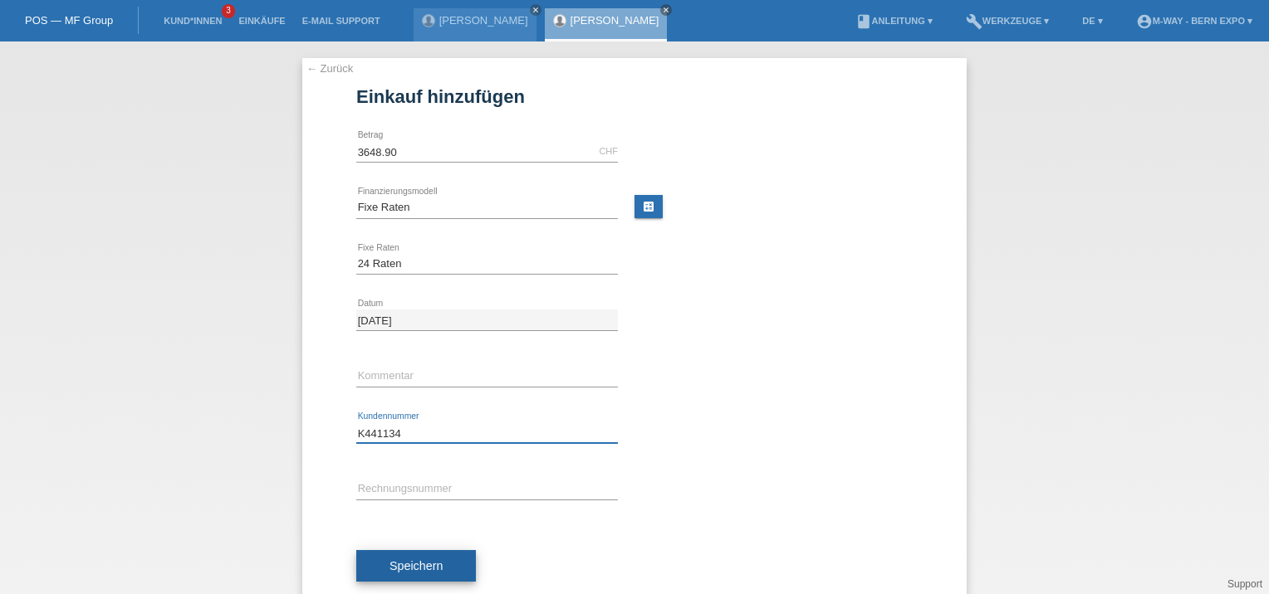
type input "K441134"
click at [461, 571] on button "Speichern" at bounding box center [416, 566] width 120 height 32
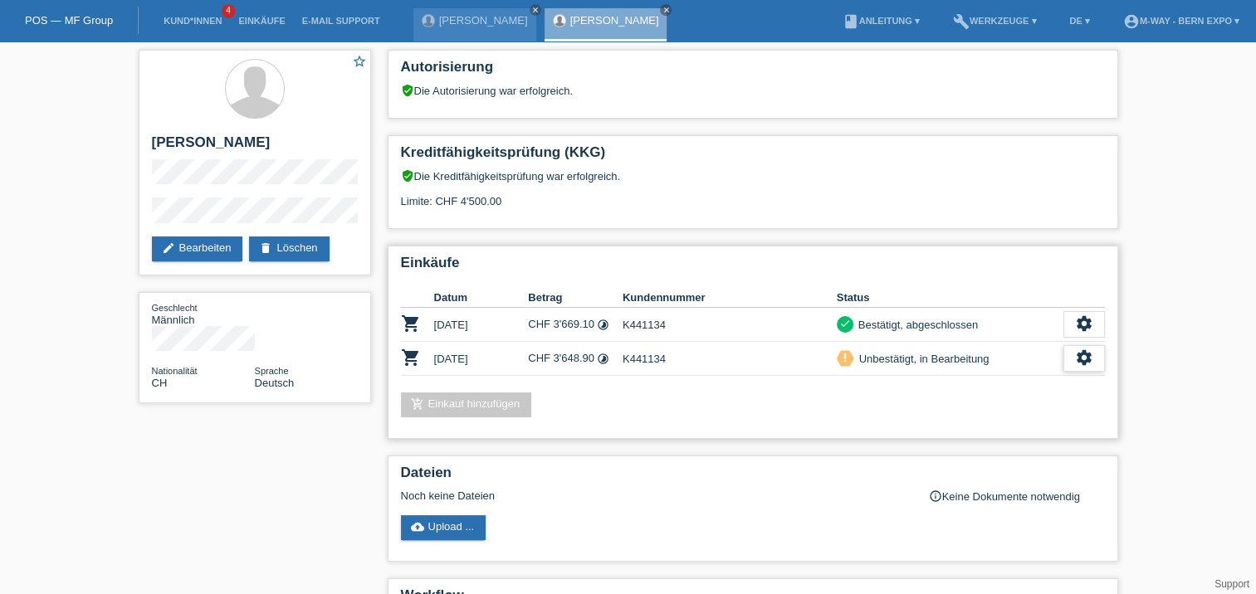
click at [1079, 352] on icon "settings" at bounding box center [1084, 358] width 18 height 18
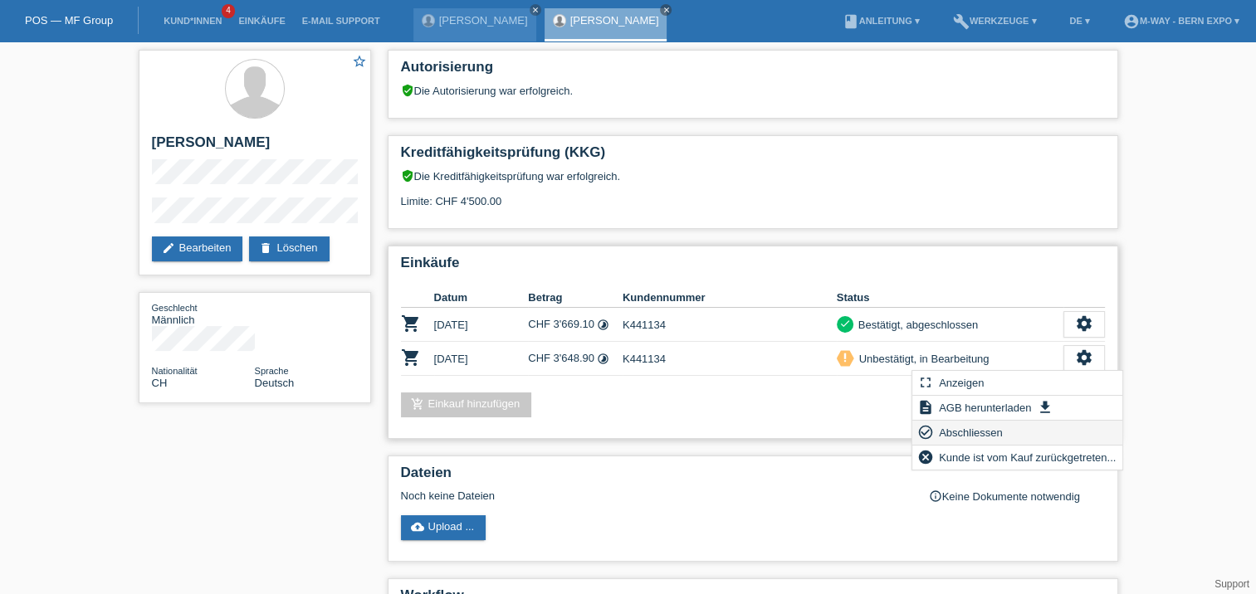
click at [1000, 428] on span "Abschliessen" at bounding box center [971, 433] width 69 height 20
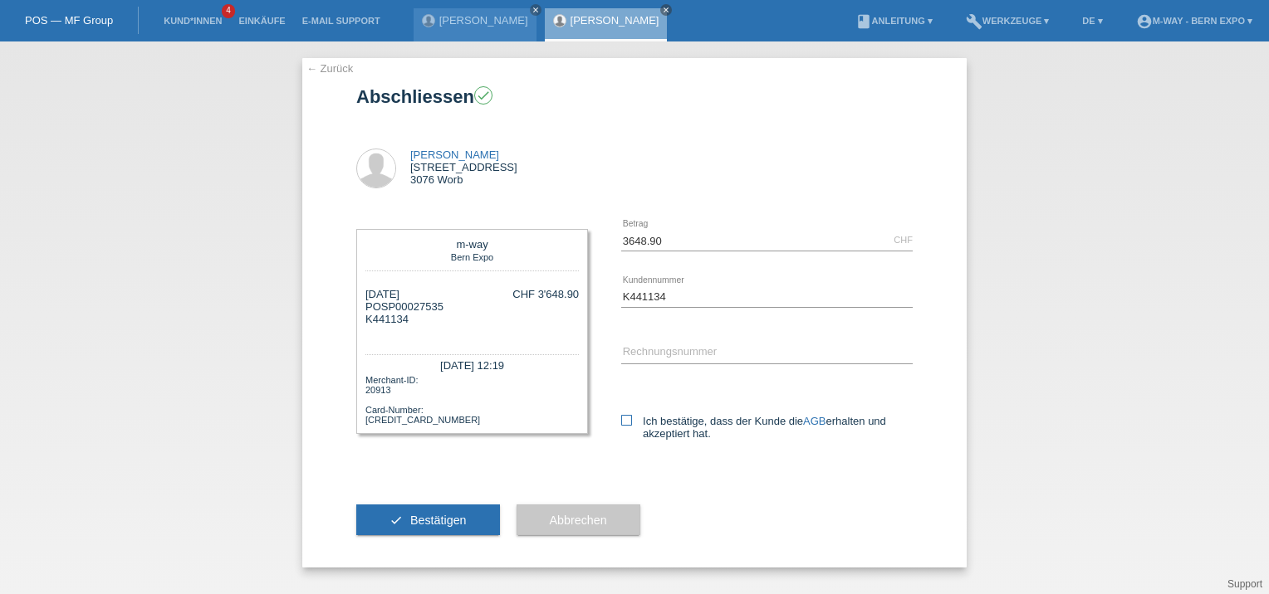
click at [632, 419] on label "Ich bestätige, dass der Kunde die AGB erhalten und akzeptiert hat." at bounding box center [766, 427] width 291 height 25
click at [632, 419] on input "Ich bestätige, dass der Kunde die AGB erhalten und akzeptiert hat." at bounding box center [626, 420] width 11 height 11
checkbox input "true"
click at [452, 512] on button "check Bestätigen" at bounding box center [428, 521] width 144 height 32
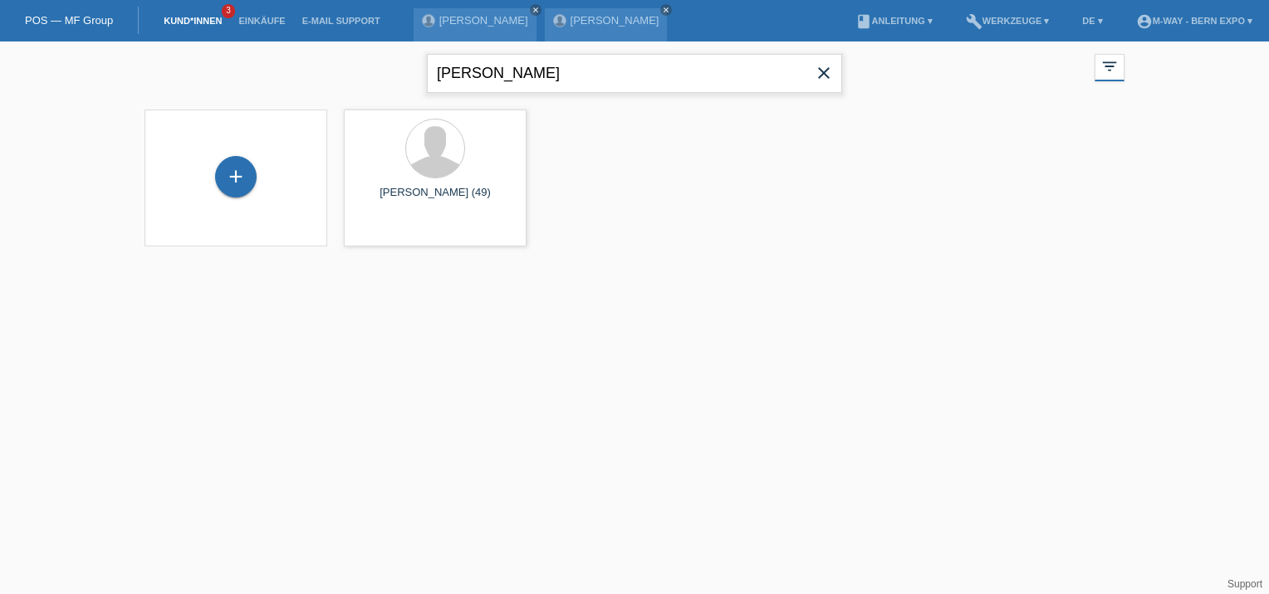
click at [555, 60] on input "[PERSON_NAME]" at bounding box center [634, 73] width 415 height 39
type input "s"
type input "sibylle"
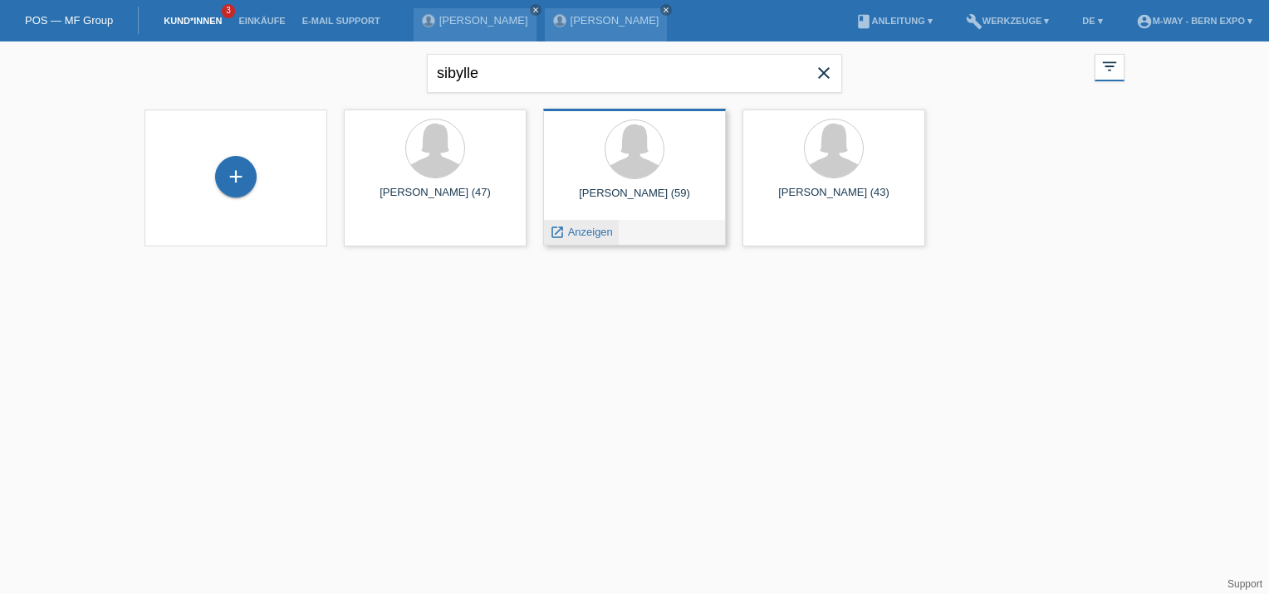
click at [591, 239] on div "launch Anzeigen" at bounding box center [581, 232] width 75 height 25
click at [588, 235] on span "Anzeigen" at bounding box center [590, 232] width 45 height 12
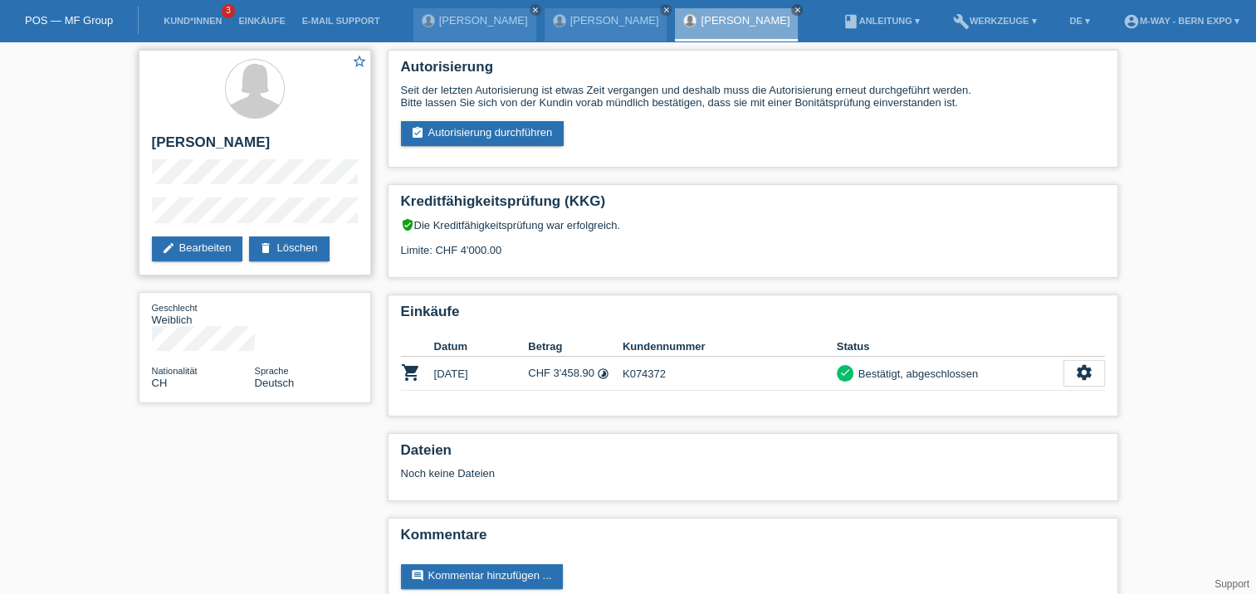
click at [167, 229] on div "star_border [PERSON_NAME] edit Bearbeiten delete Löschen" at bounding box center [255, 163] width 232 height 226
click at [203, 246] on link "edit Bearbeiten" at bounding box center [197, 249] width 91 height 25
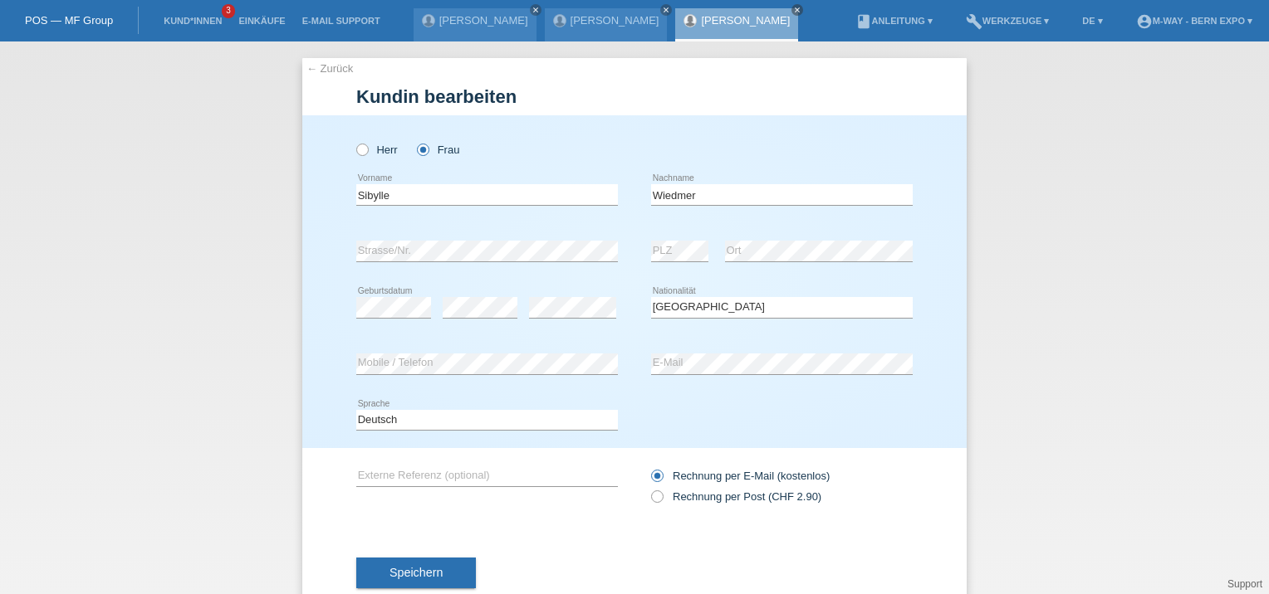
select select "CH"
click at [623, 362] on div "error Mobile / Telefon error E-Mail" at bounding box center [634, 364] width 556 height 56
